Goal: Information Seeking & Learning: Find contact information

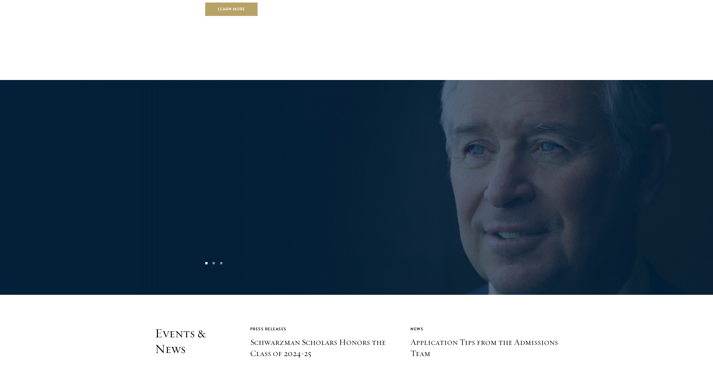
scroll to position [1667, 0]
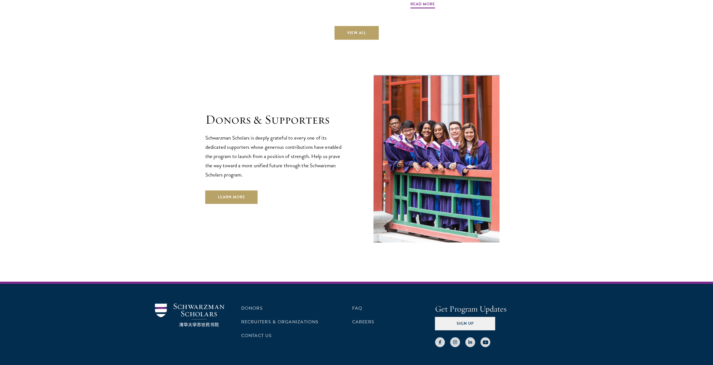
drag, startPoint x: 131, startPoint y: 75, endPoint x: 158, endPoint y: 196, distance: 124.2
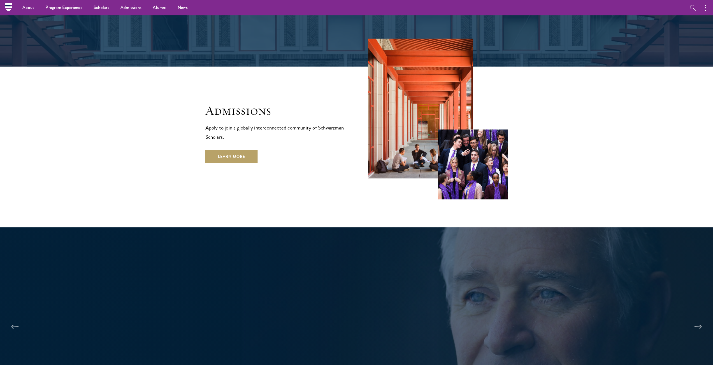
scroll to position [0, 0]
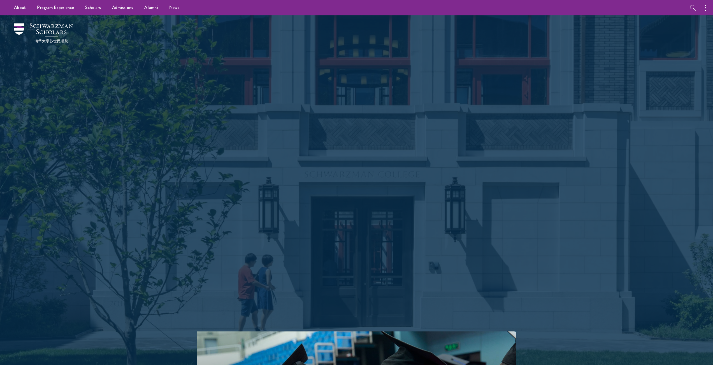
drag, startPoint x: 162, startPoint y: 251, endPoint x: 158, endPoint y: 130, distance: 120.8
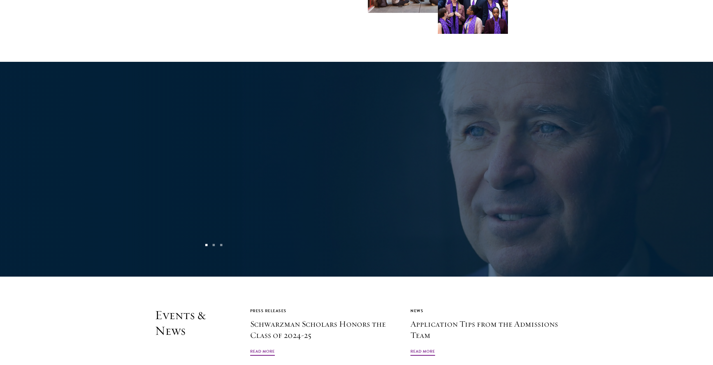
scroll to position [1232, 0]
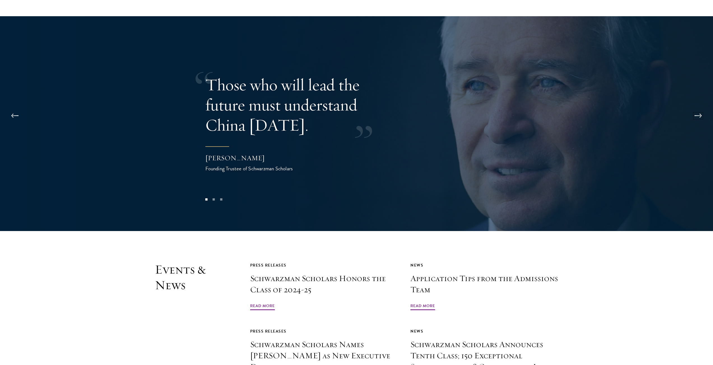
click at [699, 108] on button at bounding box center [698, 116] width 18 height 16
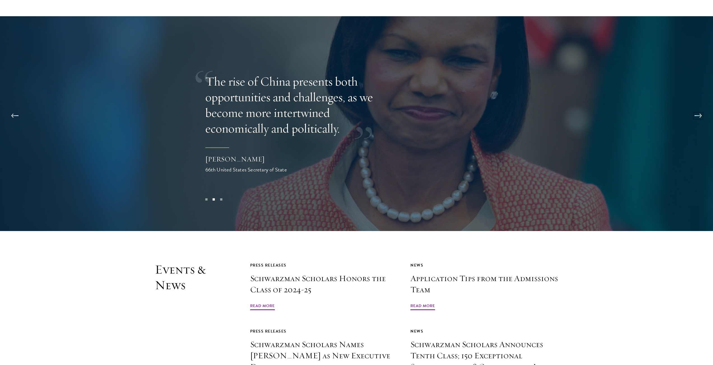
click at [699, 108] on button at bounding box center [698, 116] width 18 height 16
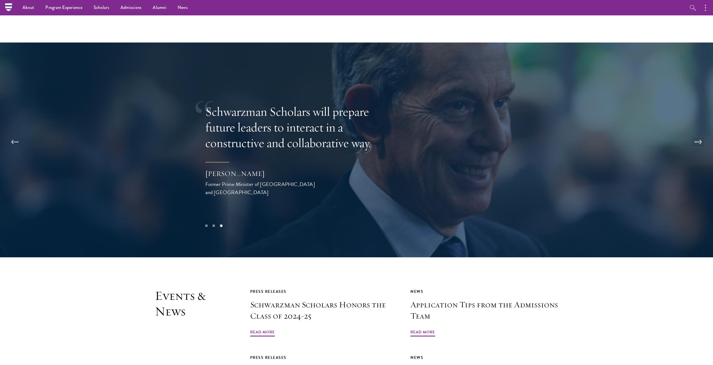
scroll to position [1204, 0]
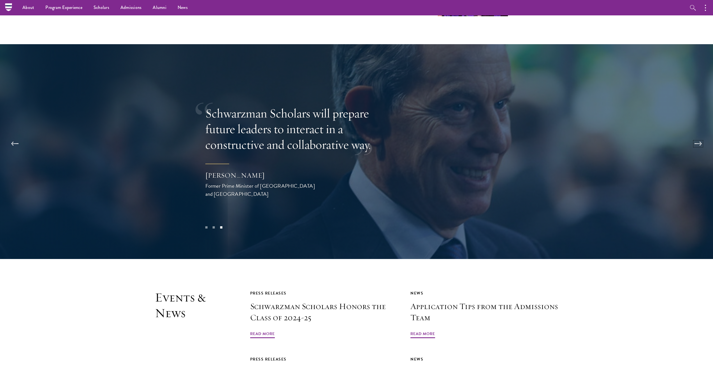
click at [696, 136] on button at bounding box center [698, 144] width 18 height 16
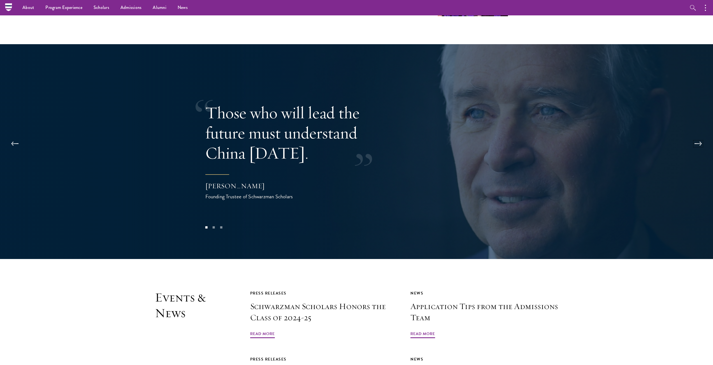
click at [696, 136] on button at bounding box center [698, 144] width 18 height 16
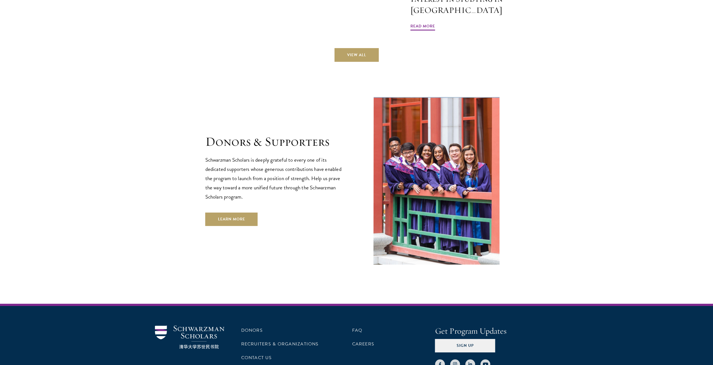
scroll to position [1667, 0]
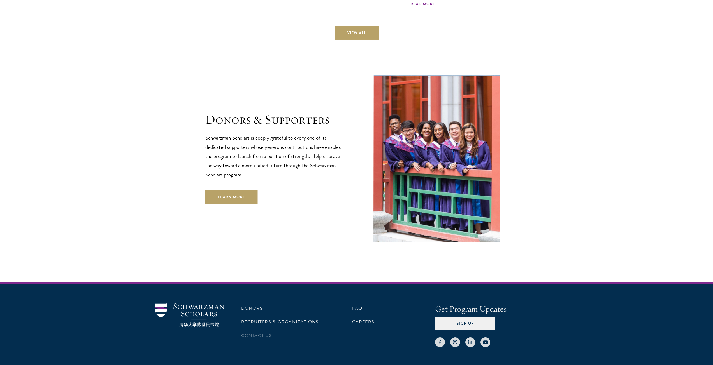
click at [252, 331] on li "Contact Us" at bounding box center [282, 336] width 83 height 10
click at [252, 333] on link "Contact Us" at bounding box center [256, 336] width 31 height 7
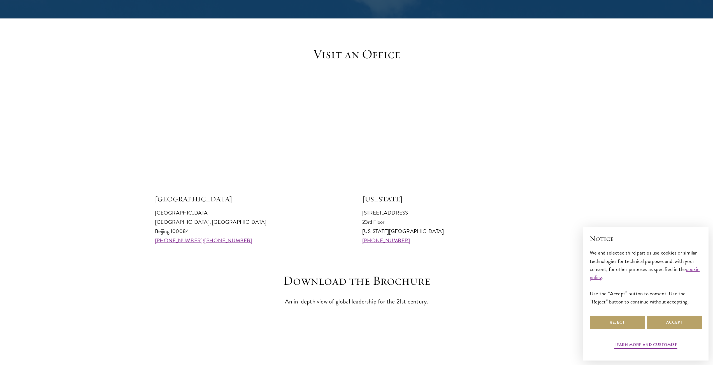
scroll to position [588, 0]
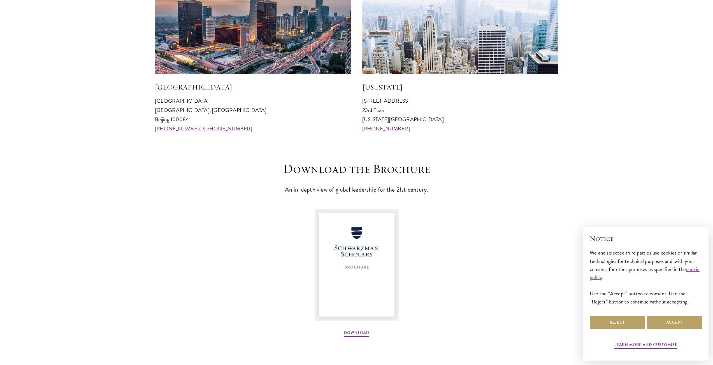
drag, startPoint x: 361, startPoint y: 101, endPoint x: 413, endPoint y: 125, distance: 57.6
click at [413, 125] on div "[GEOGRAPHIC_DATA] [GEOGRAPHIC_DATA] 100084 [PHONE_NUMBER]/[PHONE_NUMBER] [US_ST…" at bounding box center [356, 47] width 403 height 172
copy p "[STREET_ADDRESS][US_STATE] [PHONE_NUMBER]"
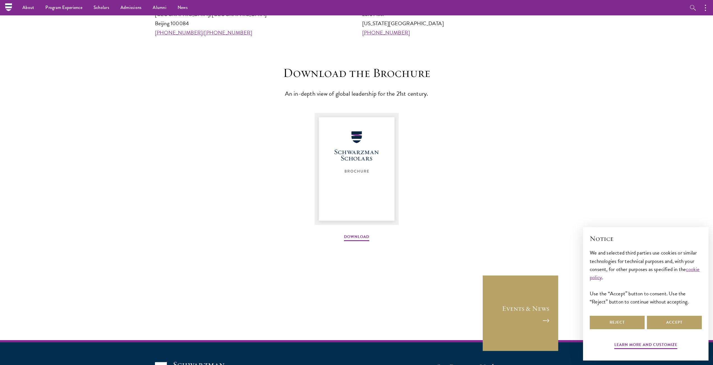
scroll to position [0, 0]
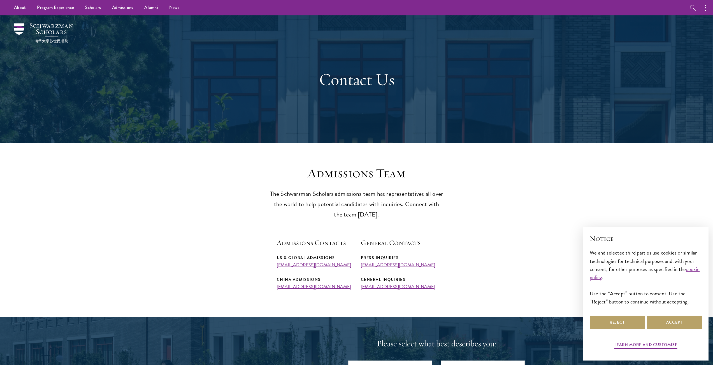
drag, startPoint x: 447, startPoint y: 174, endPoint x: 443, endPoint y: 80, distance: 93.6
drag, startPoint x: 282, startPoint y: 196, endPoint x: 375, endPoint y: 196, distance: 93.0
click at [375, 196] on p "The Schwarzman Scholars admissions team has representatives all over the world …" at bounding box center [357, 204] width 174 height 31
copy p "Schwarzman Scholars admissions team"
